Goal: Find specific page/section: Find specific page/section

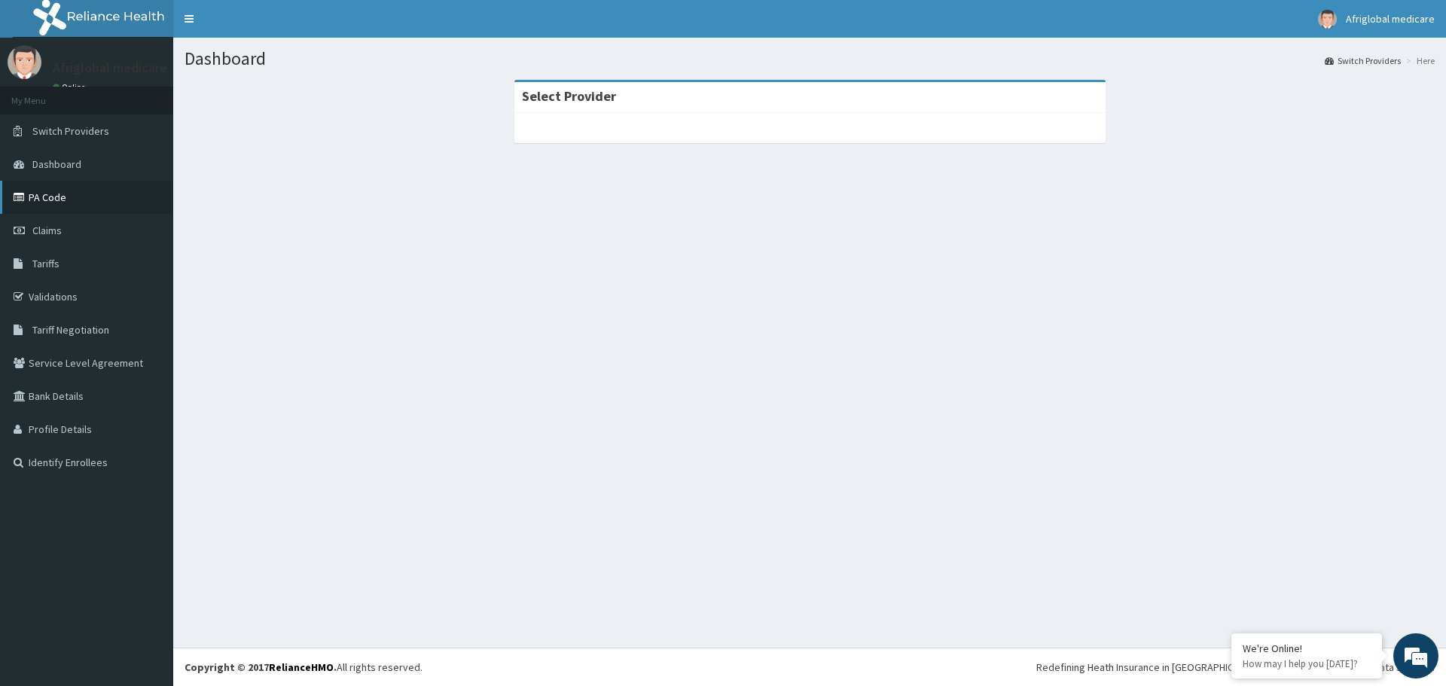
click at [72, 209] on link "PA Code" at bounding box center [86, 197] width 173 height 33
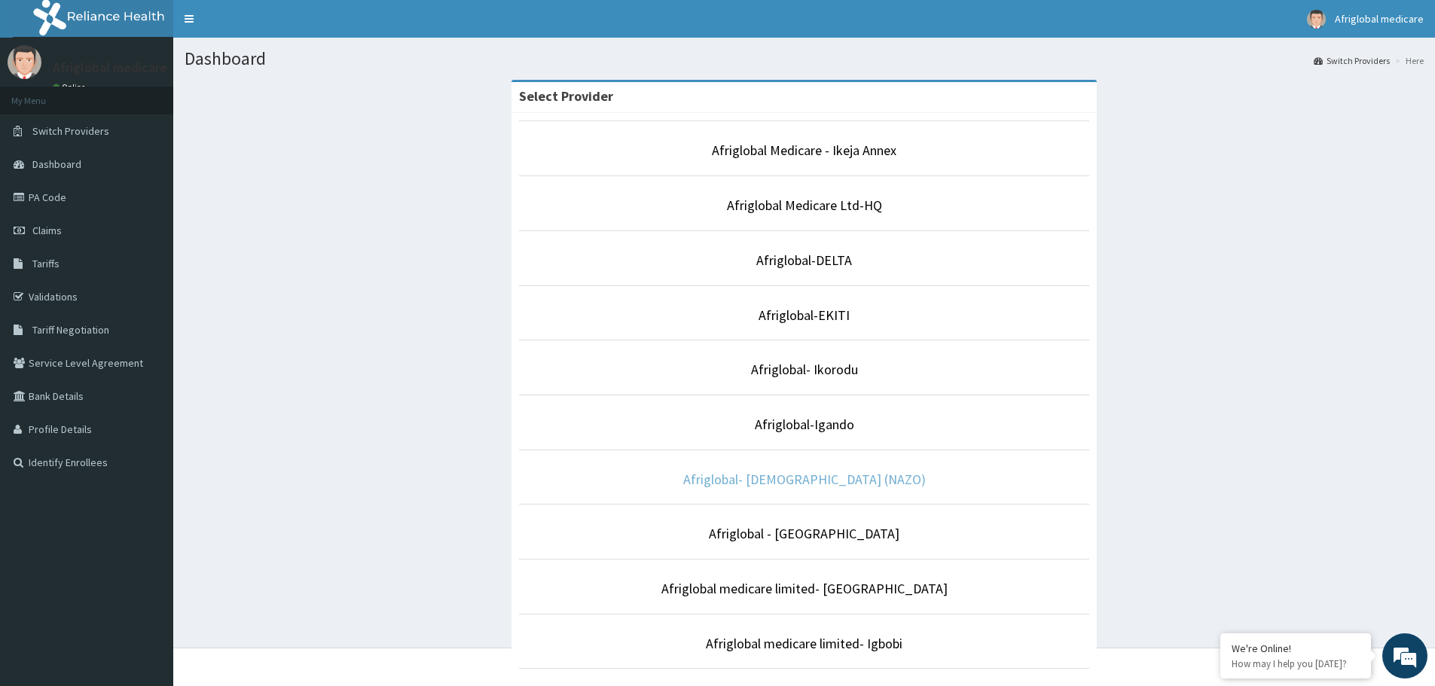
click at [850, 473] on link "Afriglobal- [DEMOGRAPHIC_DATA] (NAZO)" at bounding box center [804, 479] width 243 height 17
